Goal: Find specific page/section: Find specific page/section

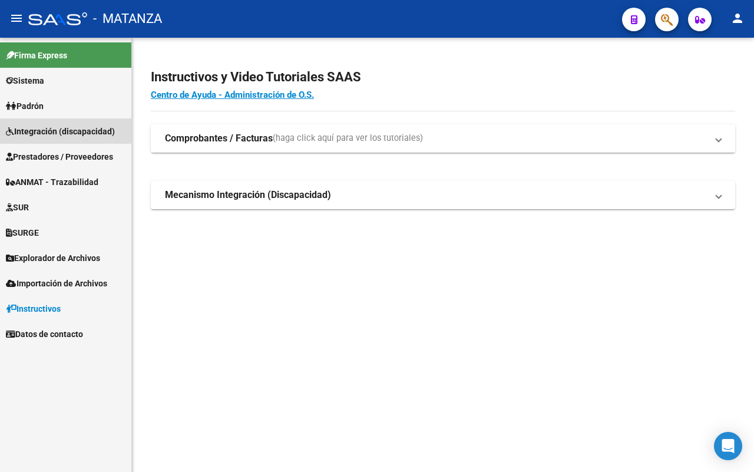
click at [57, 127] on span "Integración (discapacidad)" at bounding box center [60, 131] width 109 height 13
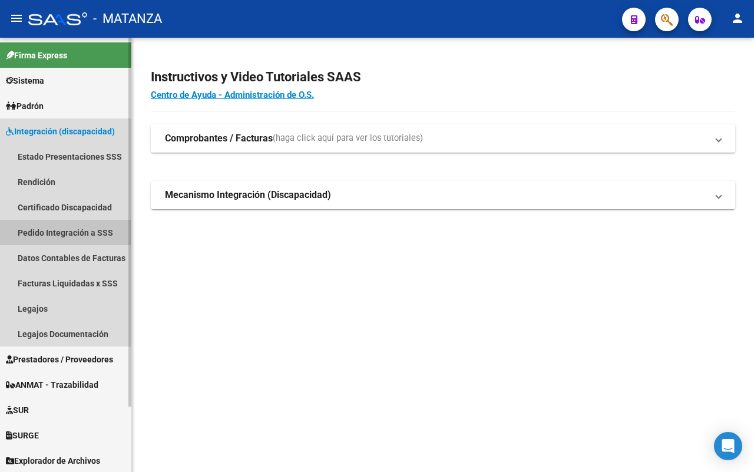
drag, startPoint x: 69, startPoint y: 233, endPoint x: 114, endPoint y: 233, distance: 44.8
click at [69, 233] on link "Pedido Integración a SSS" at bounding box center [65, 232] width 131 height 25
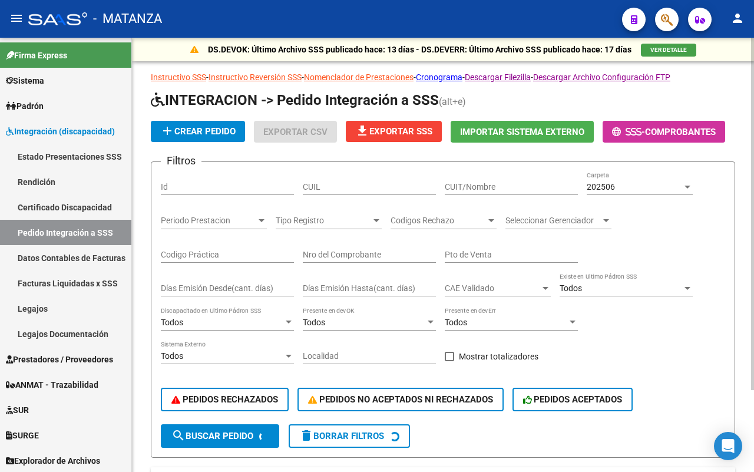
scroll to position [74, 0]
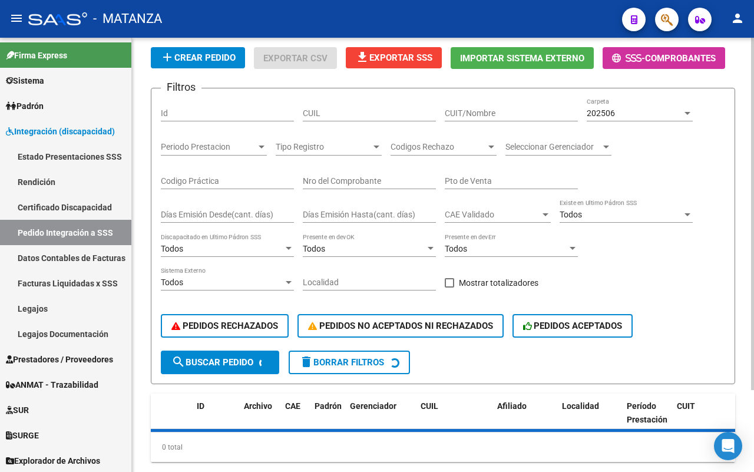
click at [647, 130] on div "202506 Carpeta" at bounding box center [640, 115] width 106 height 34
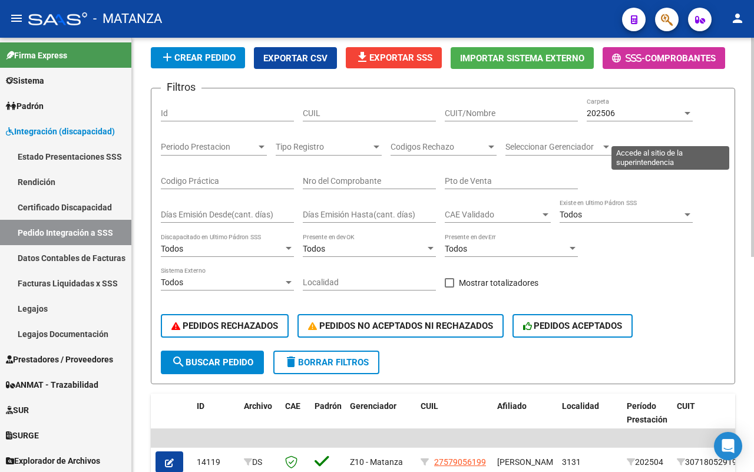
scroll to position [0, 0]
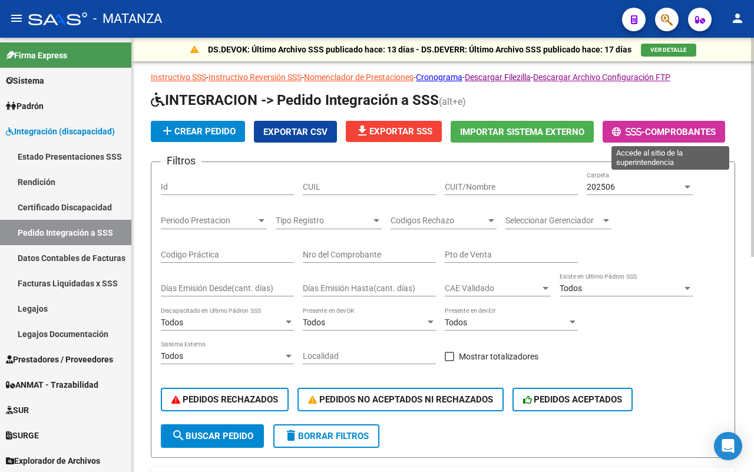
click at [691, 127] on span "Comprobantes" at bounding box center [680, 132] width 71 height 11
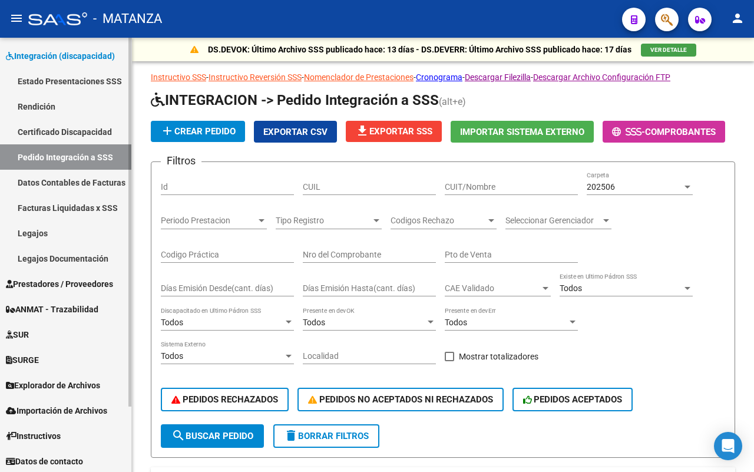
scroll to position [77, 0]
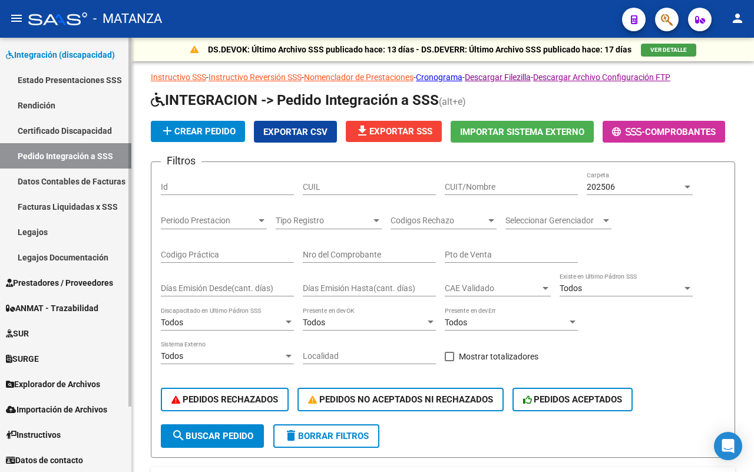
click at [62, 233] on link "Legajos" at bounding box center [65, 231] width 131 height 25
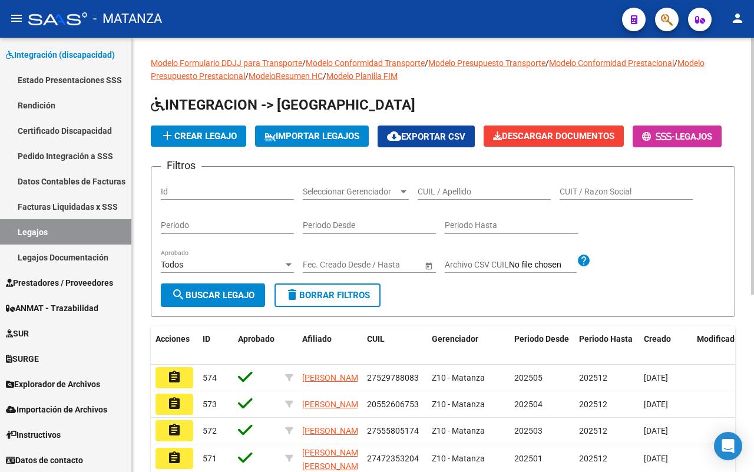
click at [449, 197] on input "CUIL / Apellido" at bounding box center [484, 192] width 133 height 10
paste input "20552606753"
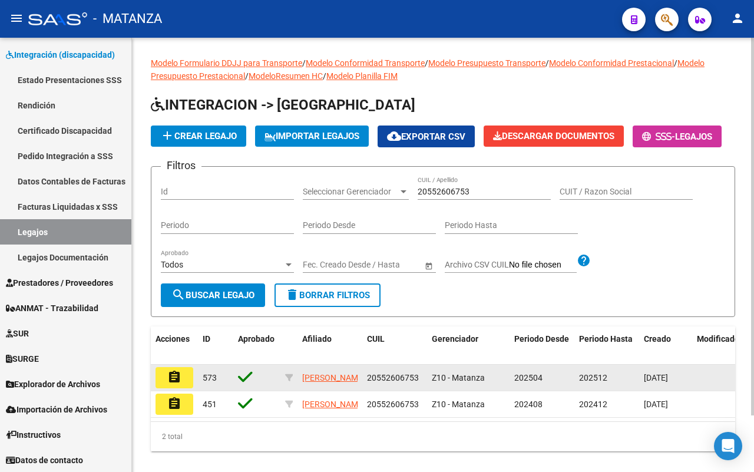
drag, startPoint x: 330, startPoint y: 419, endPoint x: 297, endPoint y: 402, distance: 37.1
click at [297, 390] on datatable-body-cell "[PERSON_NAME]" at bounding box center [329, 378] width 65 height 26
copy span "[PERSON_NAME]"
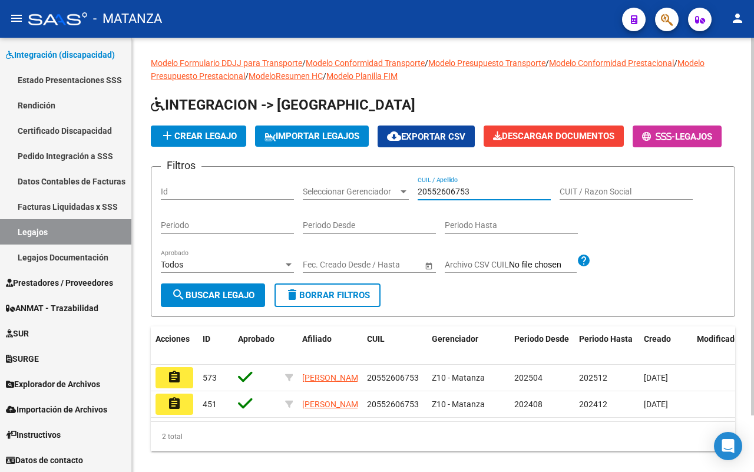
drag, startPoint x: 477, startPoint y: 219, endPoint x: 386, endPoint y: 202, distance: 92.9
click at [387, 202] on form "Filtros Id Seleccionar Gerenciador Seleccionar Gerenciador 20552606753 CUIL / A…" at bounding box center [443, 241] width 584 height 151
paste input "7555805174"
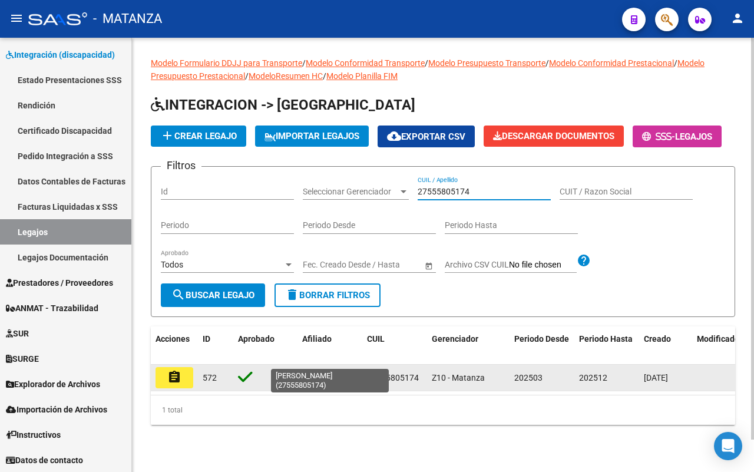
type input "27555805174"
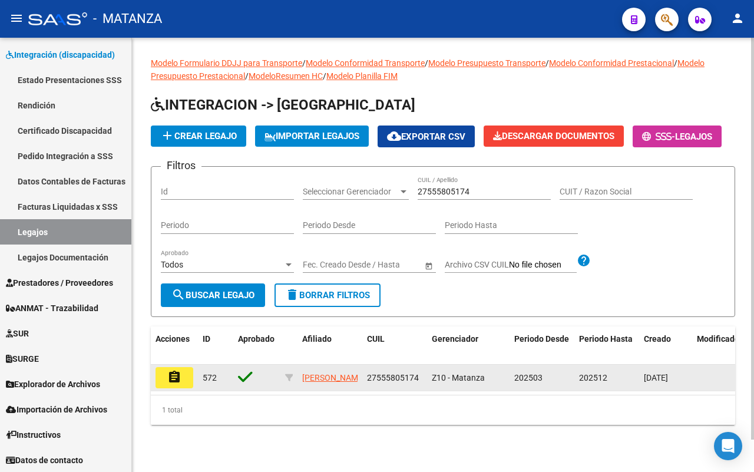
drag, startPoint x: 340, startPoint y: 416, endPoint x: 317, endPoint y: 407, distance: 24.6
click at [302, 385] on app-link-go-to "[PERSON_NAME]" at bounding box center [333, 378] width 63 height 14
copy span "[PERSON_NAME]"
